Goal: Task Accomplishment & Management: Manage account settings

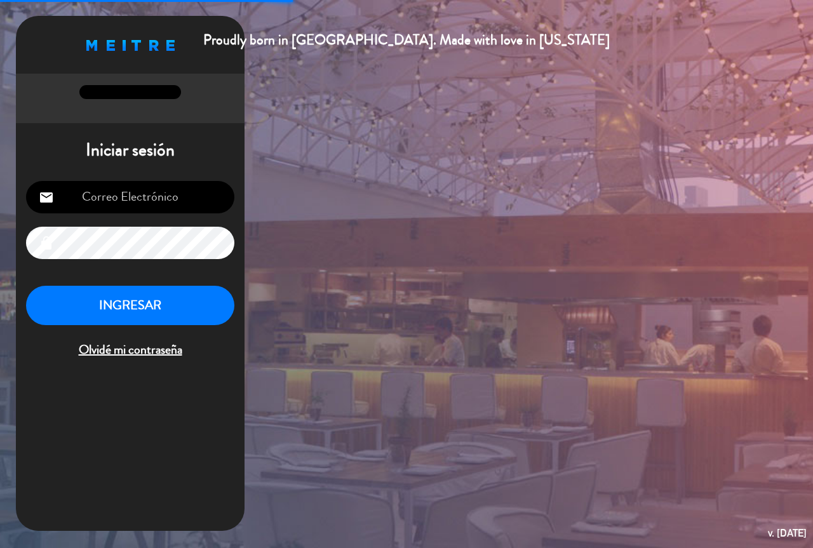
type input "[EMAIL_ADDRESS][DOMAIN_NAME]"
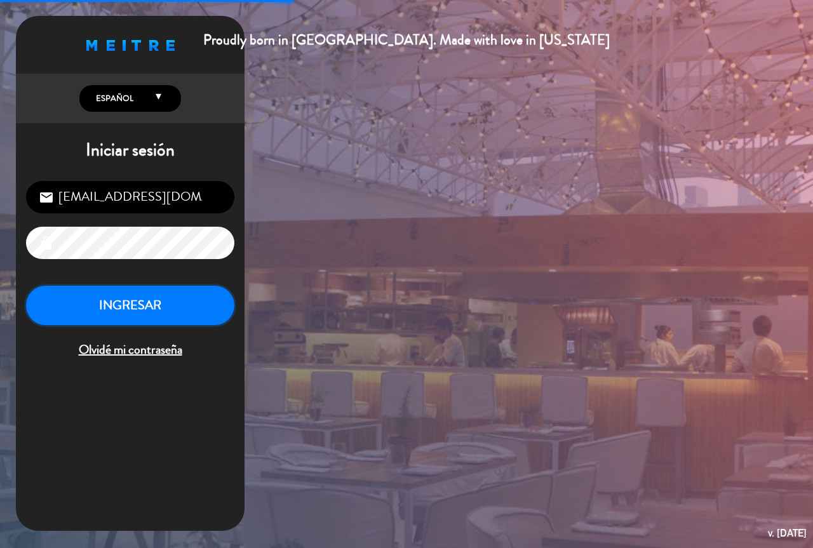
click at [173, 297] on button "INGRESAR" at bounding box center [130, 306] width 208 height 40
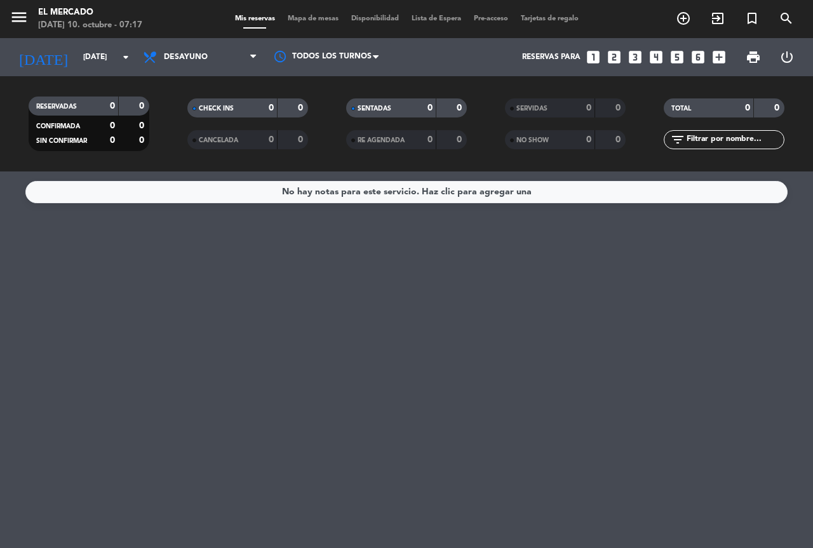
click at [201, 72] on div "Todos los servicios Desayuno Brunch Almuerzo Cena Desayuno Todos los servicios …" at bounding box center [200, 57] width 127 height 38
click at [206, 55] on span "Desayuno" at bounding box center [186, 57] width 44 height 9
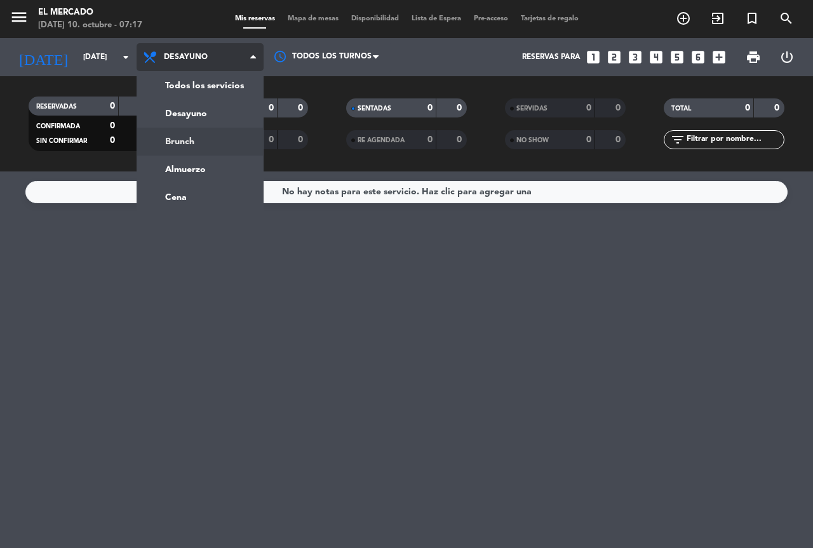
click at [200, 112] on div "menu El Mercado [DATE] 10. octubre - 07:17 Mis reservas Mapa de mesas Disponibi…" at bounding box center [406, 86] width 813 height 172
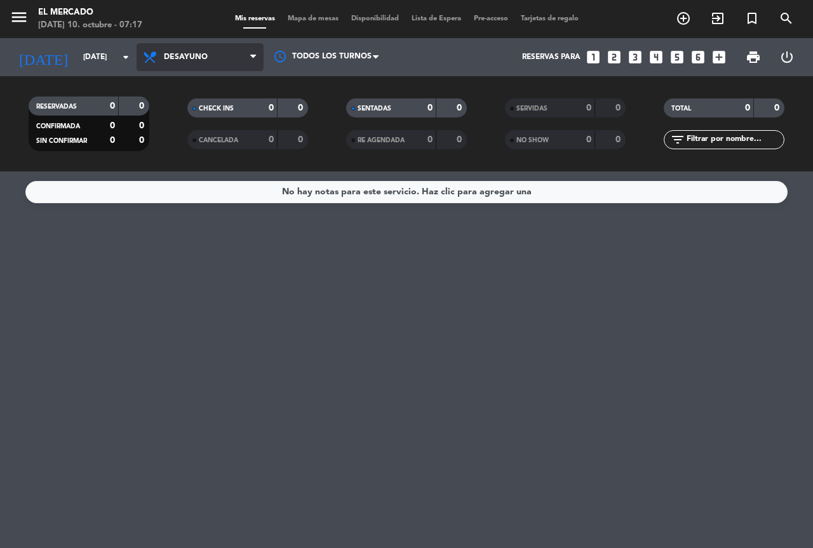
click at [203, 64] on span "Desayuno" at bounding box center [200, 57] width 127 height 28
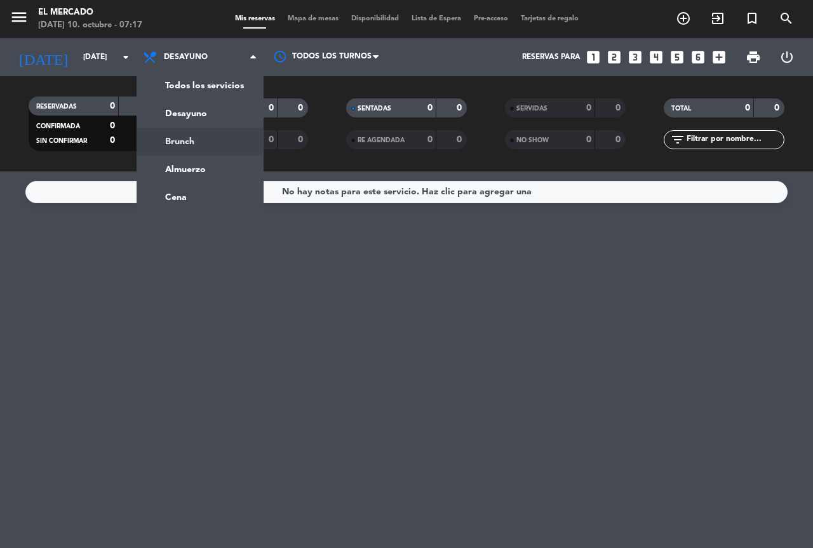
click at [194, 164] on div "menu El Mercado [DATE] 10. octubre - 07:17 Mis reservas Mapa de mesas Disponibi…" at bounding box center [406, 86] width 813 height 172
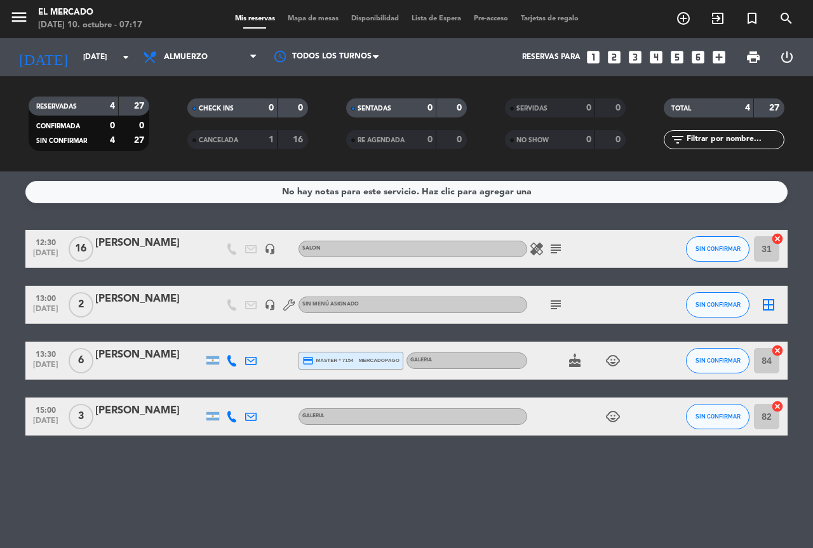
drag, startPoint x: 130, startPoint y: 105, endPoint x: 144, endPoint y: 109, distance: 15.0
click at [144, 109] on div "27" at bounding box center [134, 106] width 24 height 15
click at [549, 247] on icon "subject" at bounding box center [555, 248] width 15 height 15
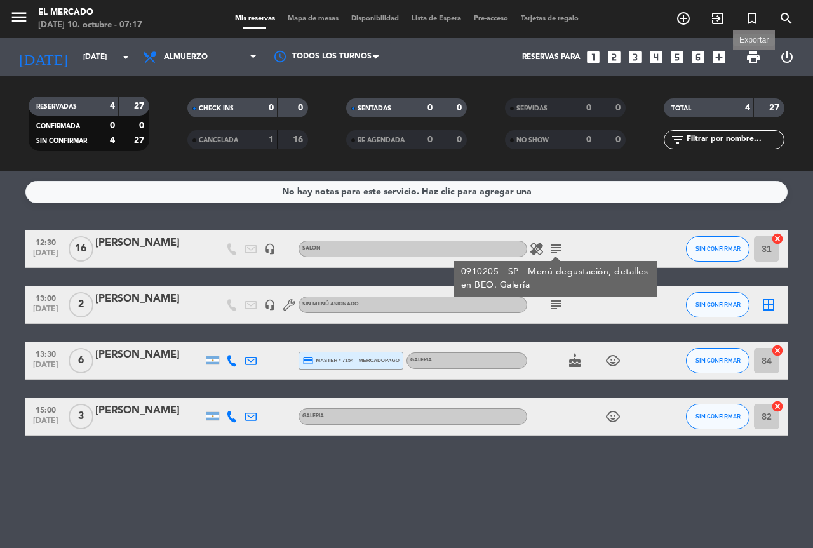
click at [757, 58] on span "print" at bounding box center [753, 57] width 15 height 15
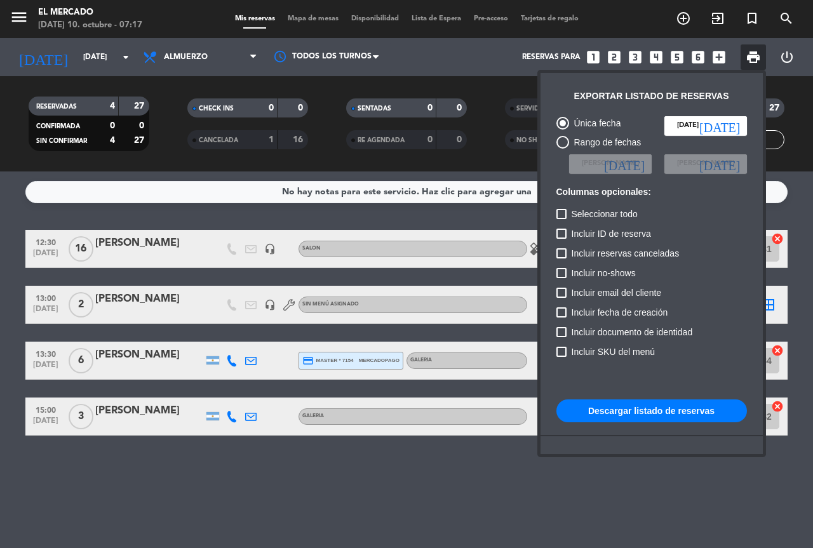
click at [611, 408] on button "Descargar listado de reservas" at bounding box center [652, 411] width 191 height 23
click at [109, 69] on div at bounding box center [406, 274] width 813 height 548
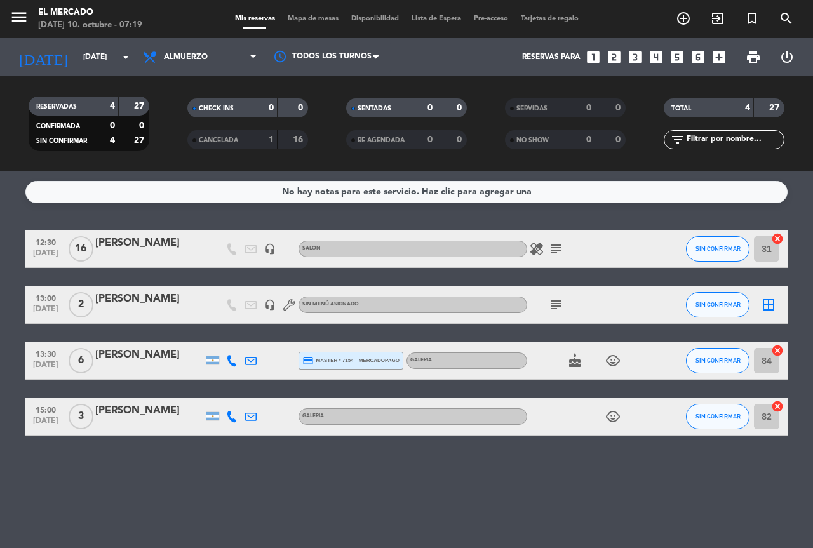
drag, startPoint x: 35, startPoint y: 11, endPoint x: 17, endPoint y: 13, distance: 18.5
click at [33, 11] on div "menu El Mercado [DATE] 10. octubre - 07:19" at bounding box center [101, 19] width 203 height 30
click at [10, 13] on icon "menu" at bounding box center [19, 17] width 19 height 19
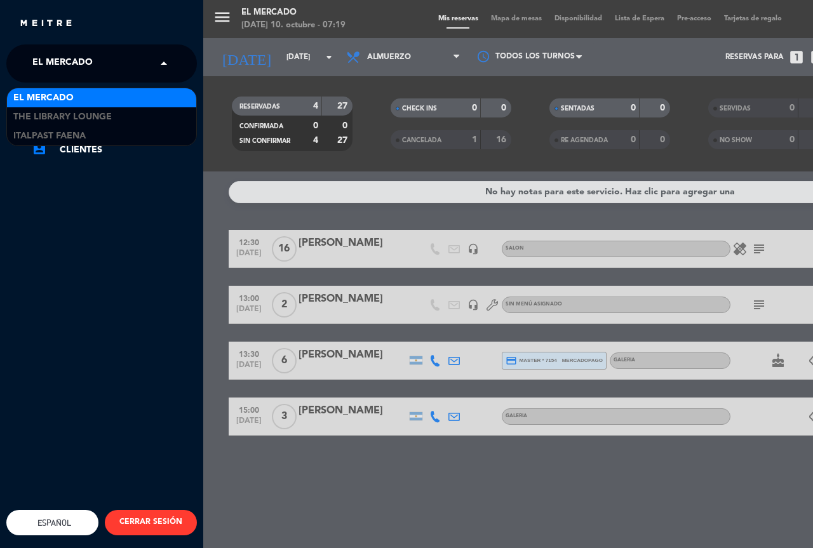
click at [55, 54] on span "El Mercado" at bounding box center [62, 63] width 60 height 27
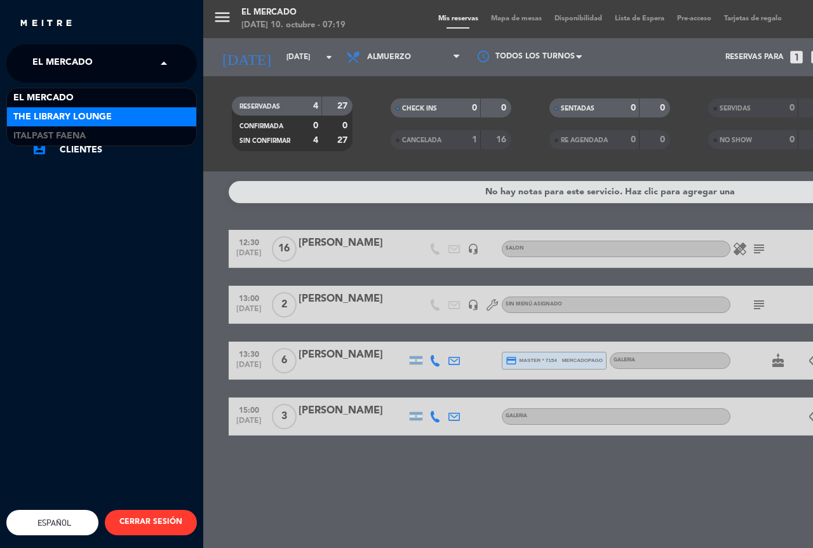
click at [57, 119] on span "The Library Lounge" at bounding box center [62, 117] width 99 height 15
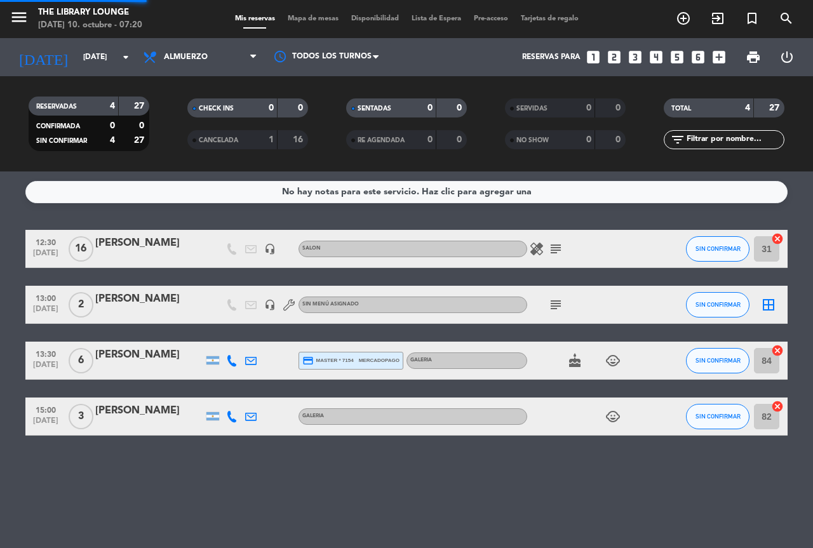
click at [166, 59] on span "Almuerzo" at bounding box center [186, 57] width 44 height 9
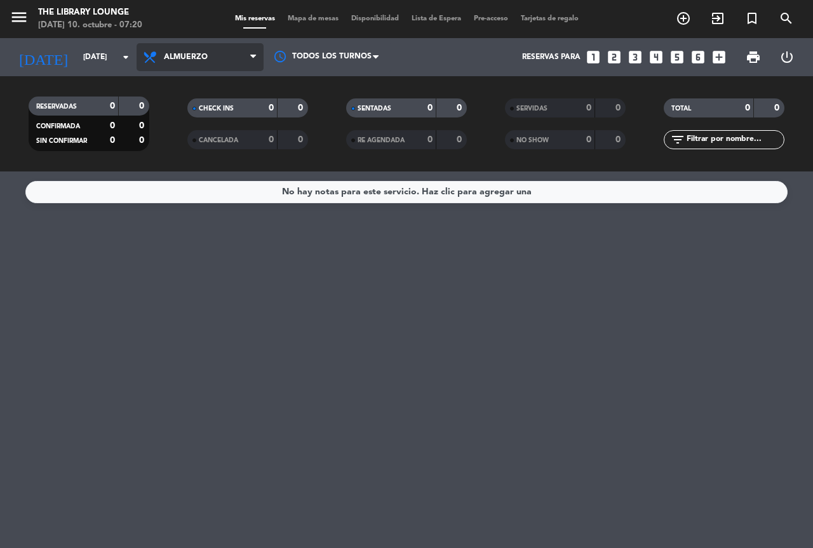
click at [153, 68] on span "Almuerzo" at bounding box center [200, 57] width 127 height 28
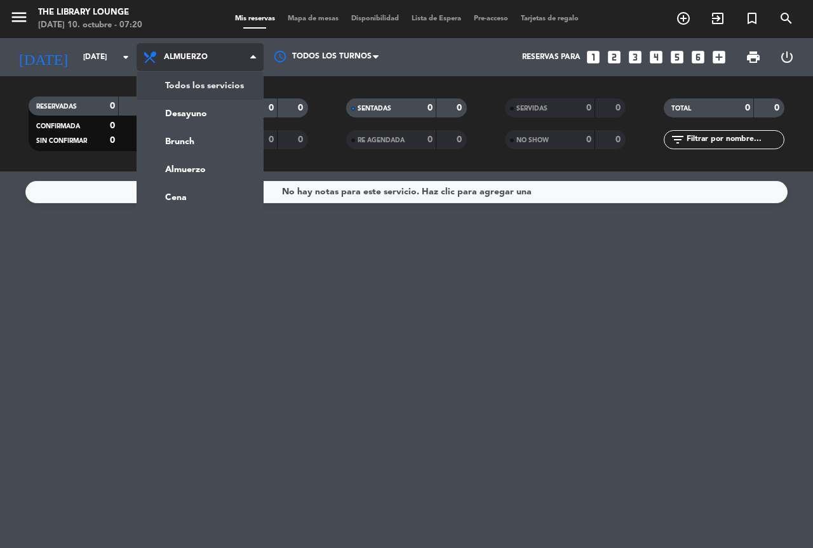
click at [187, 71] on ul "Todos los servicios Desayuno Brunch Almuerzo Cena" at bounding box center [200, 141] width 127 height 141
click at [191, 83] on div "menu The Library Lounge [DATE] 10. octubre - 07:20 Mis reservas Mapa de mesas D…" at bounding box center [406, 86] width 813 height 172
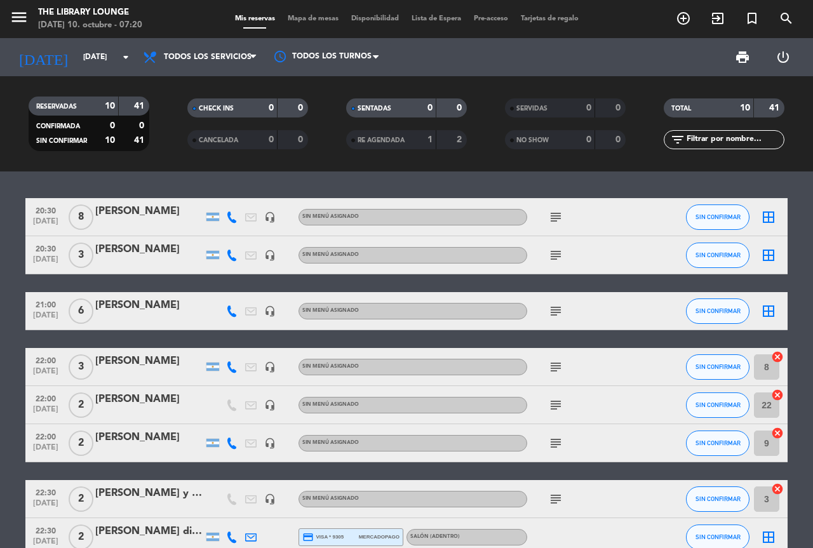
click at [736, 59] on span "print" at bounding box center [742, 57] width 15 height 15
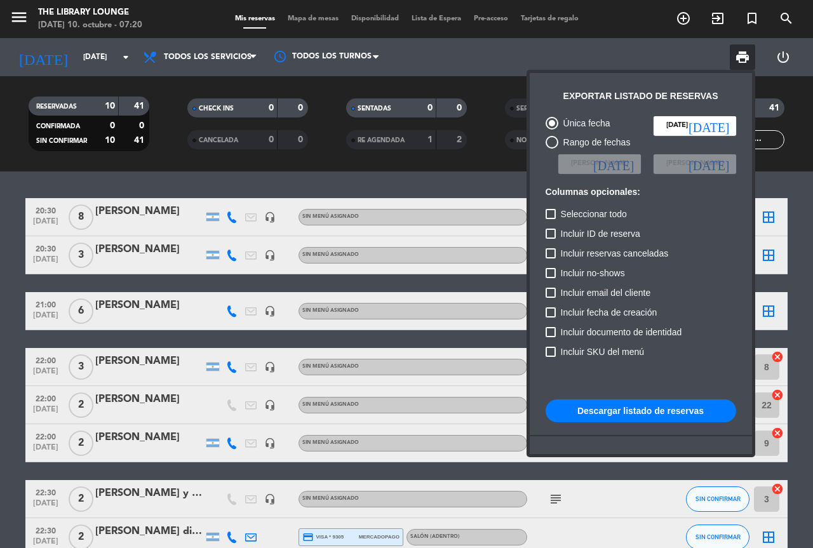
click at [602, 414] on button "Descargar listado de reservas" at bounding box center [641, 411] width 191 height 23
click at [681, 414] on button "Descargar listado de reservas" at bounding box center [641, 411] width 191 height 23
click at [594, 414] on button "Descargar listado de reservas" at bounding box center [641, 411] width 191 height 23
